Goal: Task Accomplishment & Management: Use online tool/utility

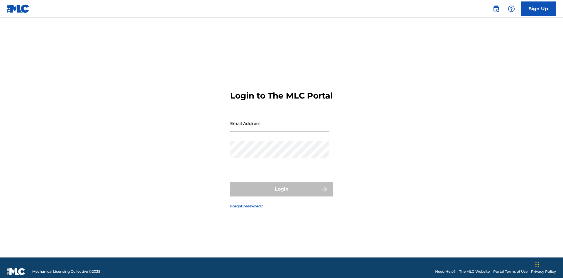
scroll to position [8, 0]
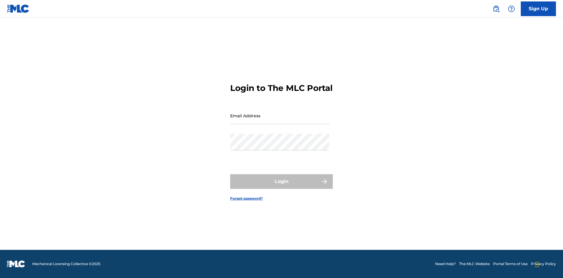
click at [280, 121] on input "Email Address" at bounding box center [279, 115] width 99 height 17
type input "[EMAIL_ADDRESS][DOMAIN_NAME]"
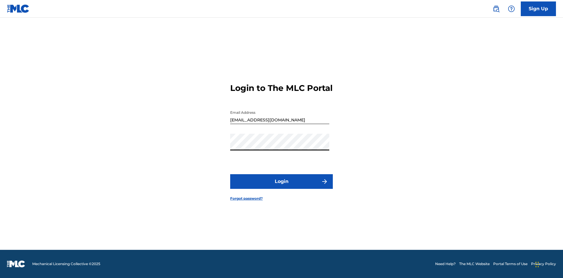
click at [282, 187] on button "Login" at bounding box center [281, 181] width 103 height 15
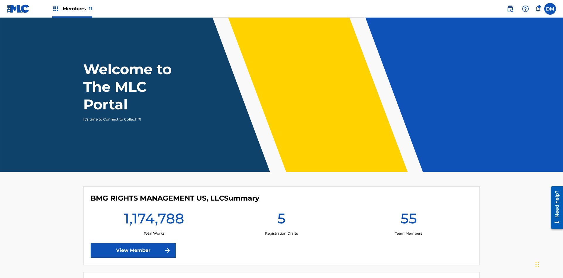
click at [72, 9] on span "Members 11" at bounding box center [78, 8] width 30 height 7
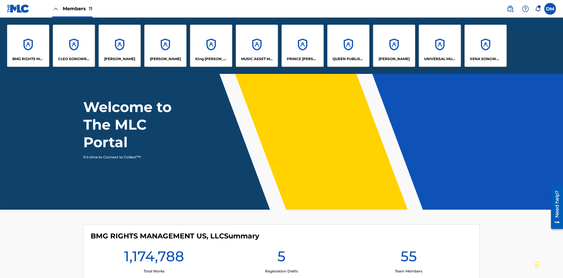
click at [348, 59] on p "QUEEN PUBLISHA" at bounding box center [349, 58] width 32 height 5
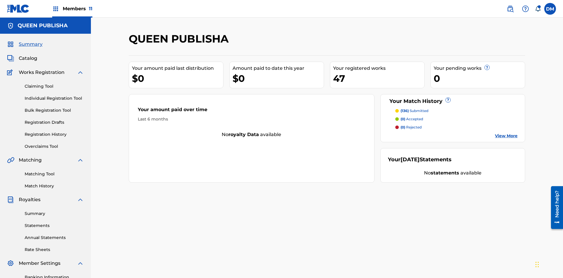
click at [54, 83] on link "Claiming Tool" at bounding box center [54, 86] width 59 height 6
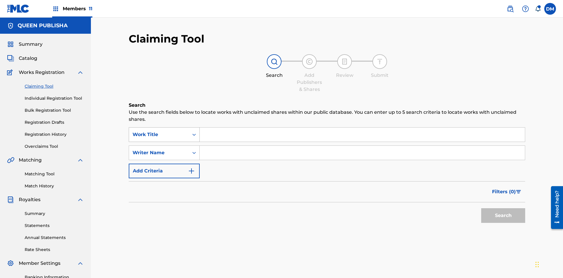
click at [159, 131] on div "Work Title" at bounding box center [159, 134] width 53 height 7
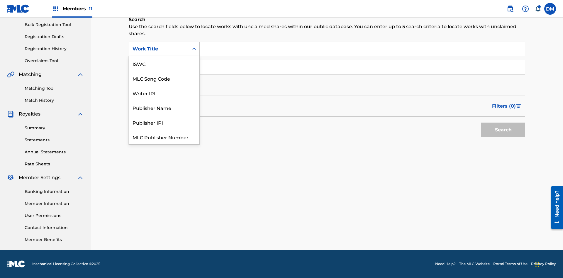
scroll to position [15, 0]
click at [164, 64] on div "MLC Song Code" at bounding box center [164, 63] width 70 height 15
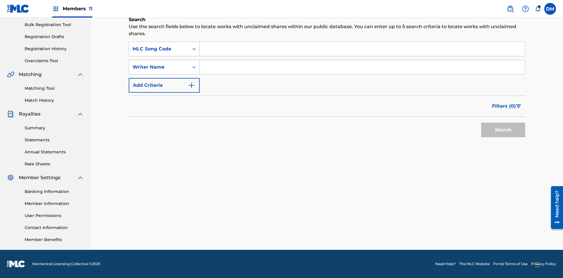
click at [362, 49] on input "Search Form" at bounding box center [362, 49] width 325 height 14
type input "OC72G2"
click at [503, 130] on button "Search" at bounding box center [503, 130] width 44 height 15
click at [504, 106] on span "Filters ( 0 )" at bounding box center [504, 106] width 24 height 7
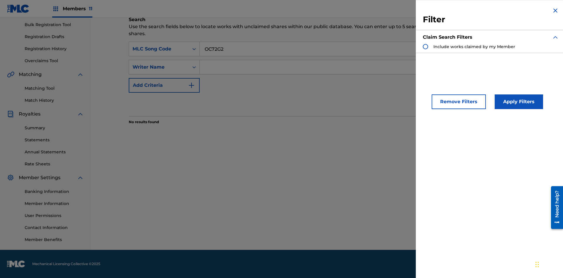
click at [426, 47] on div "Search Form" at bounding box center [425, 46] width 5 height 5
click at [518, 102] on button "Apply Filters" at bounding box center [519, 101] width 48 height 15
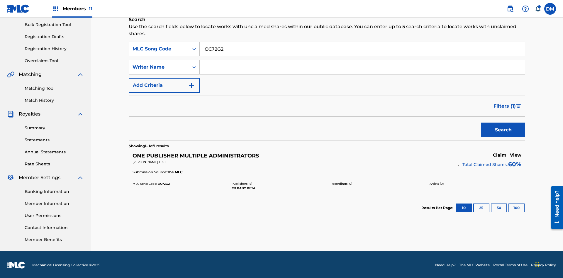
click at [516, 154] on h5 "View" at bounding box center [515, 156] width 11 height 6
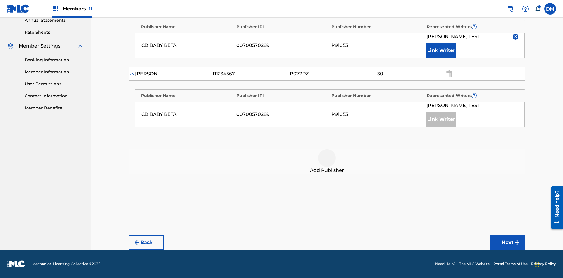
click at [380, 9] on input "30" at bounding box center [380, 4] width 26 height 8
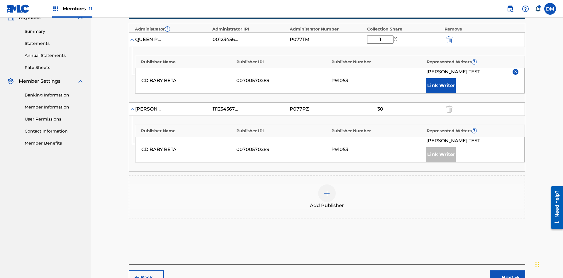
type input "13"
click at [508, 271] on button "Next" at bounding box center [507, 278] width 35 height 15
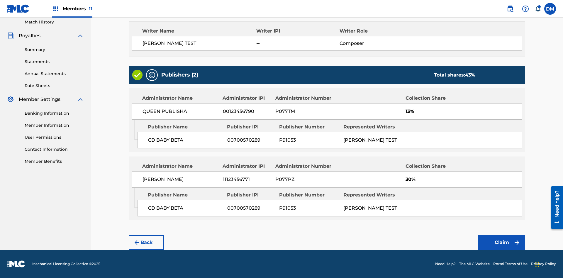
scroll to position [164, 0]
click at [502, 243] on button "Claim" at bounding box center [502, 242] width 47 height 15
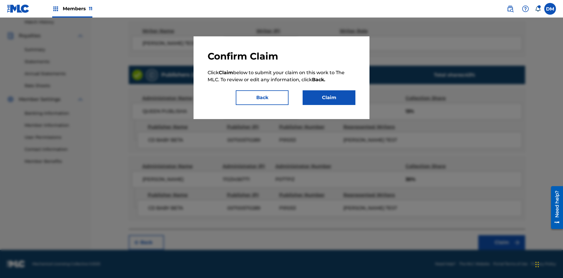
click at [329, 98] on button "Claim" at bounding box center [329, 97] width 53 height 15
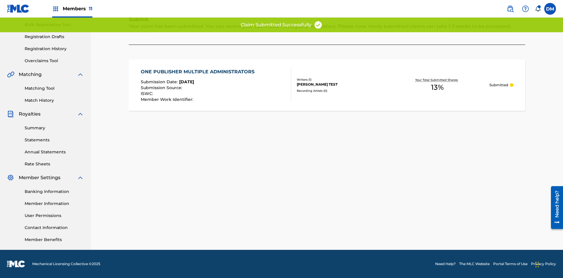
click at [54, 49] on link "Registration History" at bounding box center [54, 49] width 59 height 6
